Goal: Task Accomplishment & Management: Manage account settings

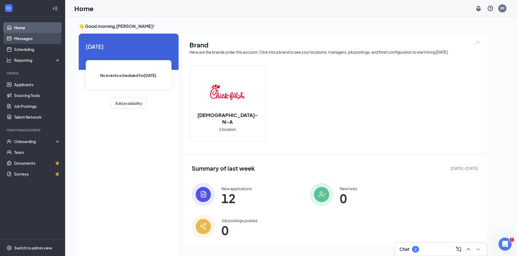
click at [37, 40] on link "Messages" at bounding box center [37, 38] width 46 height 11
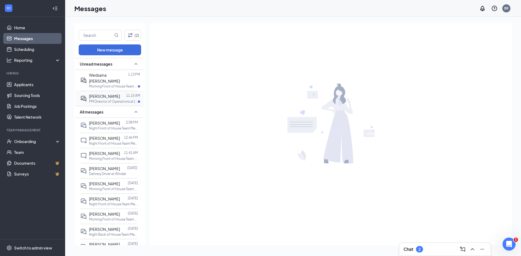
click at [98, 94] on span "[PERSON_NAME]" at bounding box center [104, 96] width 31 height 5
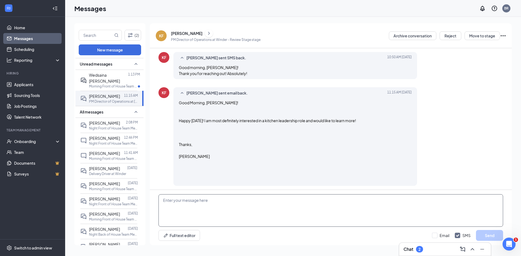
scroll to position [228, 0]
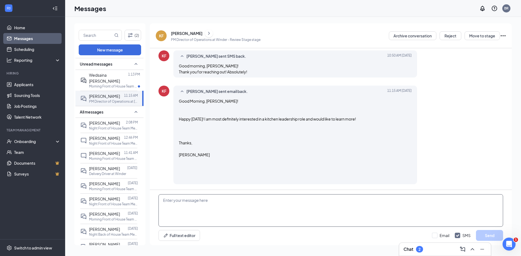
click at [204, 212] on textarea at bounding box center [330, 211] width 345 height 33
click at [211, 202] on textarea at bounding box center [330, 211] width 345 height 33
click at [200, 201] on textarea "Perfect! I will speakm with my kitchen director and get an interview set up!" at bounding box center [330, 211] width 345 height 33
type textarea "Perfect! I will speak with my kitchen director and get an interview set up!"
click at [434, 235] on input "Email" at bounding box center [440, 235] width 17 height 5
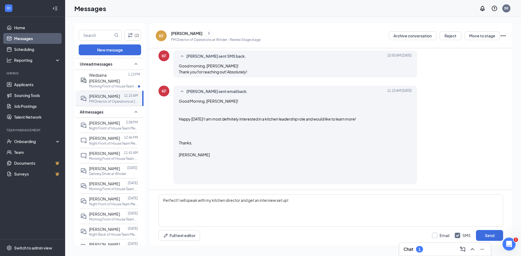
checkbox input "true"
click at [483, 232] on button "Send" at bounding box center [489, 235] width 27 height 11
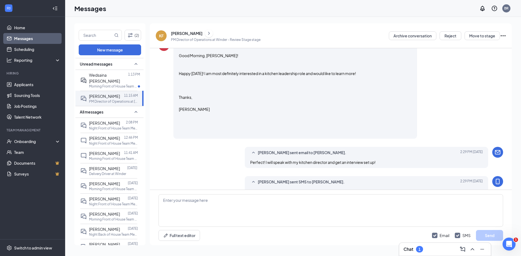
scroll to position [259, 0]
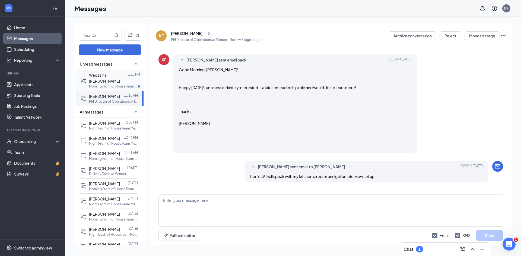
click at [103, 76] on span "Wedsaina [PERSON_NAME]" at bounding box center [104, 78] width 31 height 11
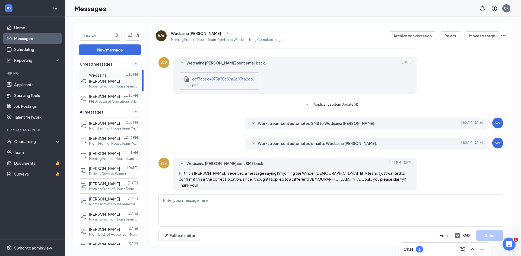
scroll to position [199, 0]
click at [485, 32] on button "Move to stage" at bounding box center [481, 35] width 35 height 9
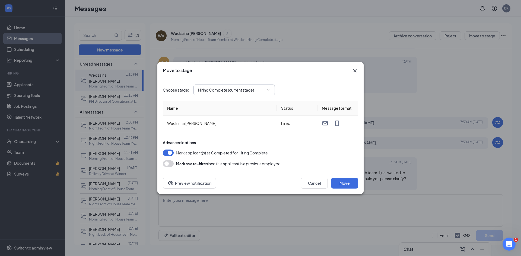
click at [229, 88] on input "Hiring Complete (current stage)" at bounding box center [231, 90] width 66 height 6
click at [225, 138] on div "Onsite Interview" at bounding box center [216, 138] width 29 height 6
type input "Onsite Interview"
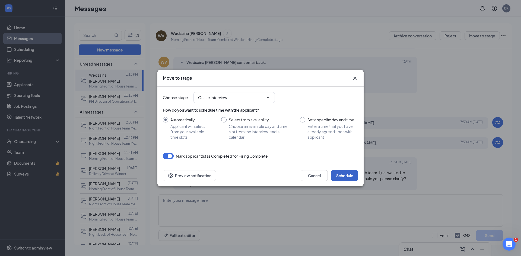
click at [341, 178] on button "Schedule" at bounding box center [344, 175] width 27 height 11
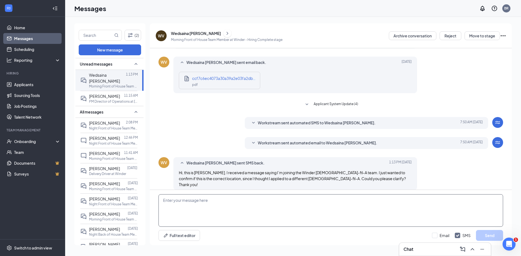
click at [254, 211] on textarea at bounding box center [330, 211] width 345 height 33
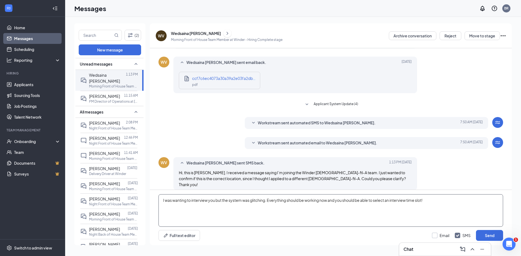
type textarea "I was wanting to interview you but the system was glitching. Everything should …"
click at [433, 236] on input "Email" at bounding box center [440, 235] width 17 height 5
checkbox input "true"
click at [492, 232] on button "Send" at bounding box center [489, 235] width 27 height 11
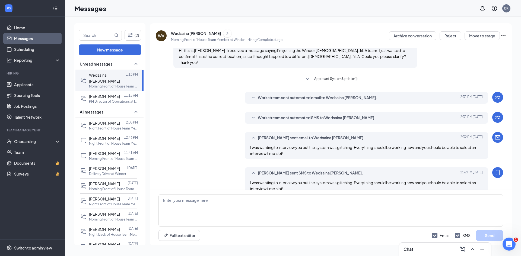
scroll to position [326, 0]
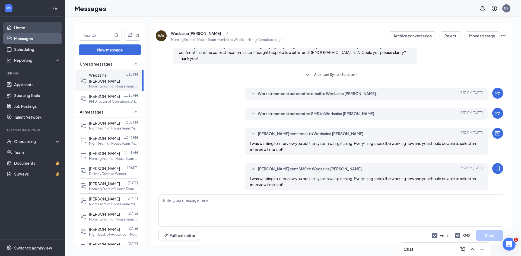
click at [32, 28] on link "Home" at bounding box center [37, 27] width 46 height 11
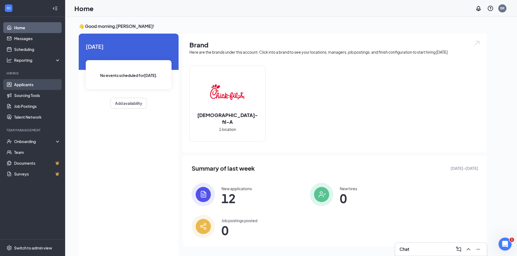
click at [27, 86] on link "Applicants" at bounding box center [37, 84] width 46 height 11
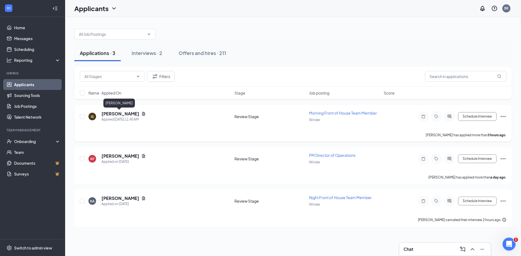
click at [117, 115] on h5 "[PERSON_NAME]" at bounding box center [120, 114] width 38 height 6
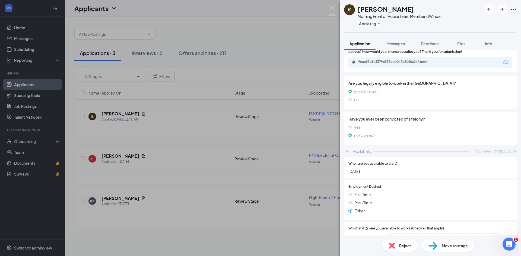
scroll to position [264, 0]
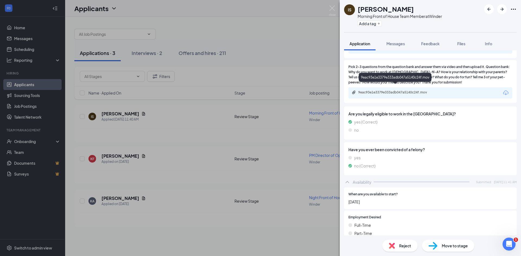
click at [390, 84] on div "9eac93e1e3379e333adb047a5140c24f.mov" at bounding box center [395, 78] width 73 height 11
click at [390, 90] on div "9eac93e1e3379e333adb047a5140c24f.mov" at bounding box center [396, 92] width 76 height 4
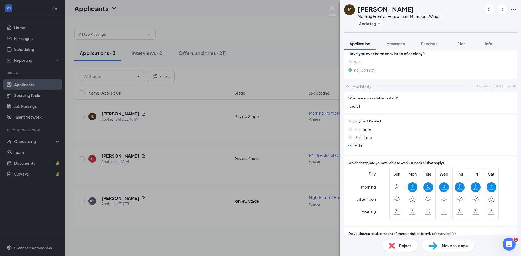
scroll to position [372, 0]
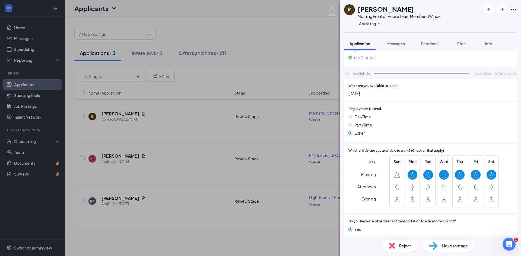
click at [444, 246] on span "Move to stage" at bounding box center [455, 246] width 26 height 6
type input "Onsite Interview (next stage)"
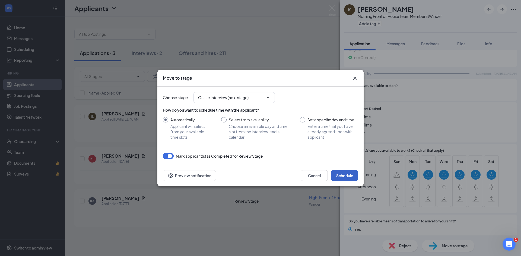
click at [348, 176] on button "Schedule" at bounding box center [344, 175] width 27 height 11
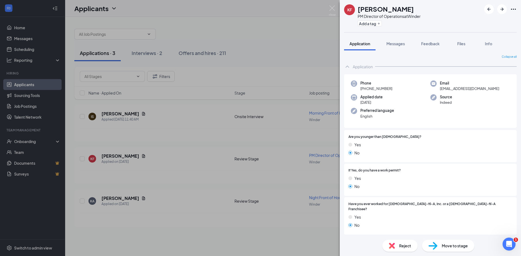
drag, startPoint x: 282, startPoint y: 44, endPoint x: 245, endPoint y: 49, distance: 38.0
